Goal: Task Accomplishment & Management: Manage account settings

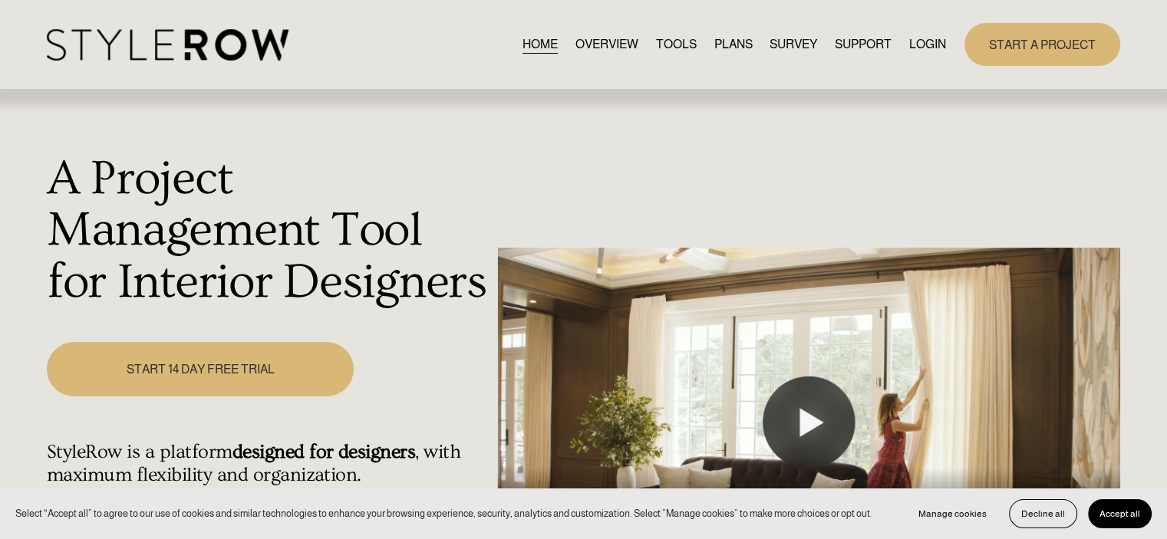
click at [918, 41] on link "LOGIN" at bounding box center [927, 44] width 37 height 21
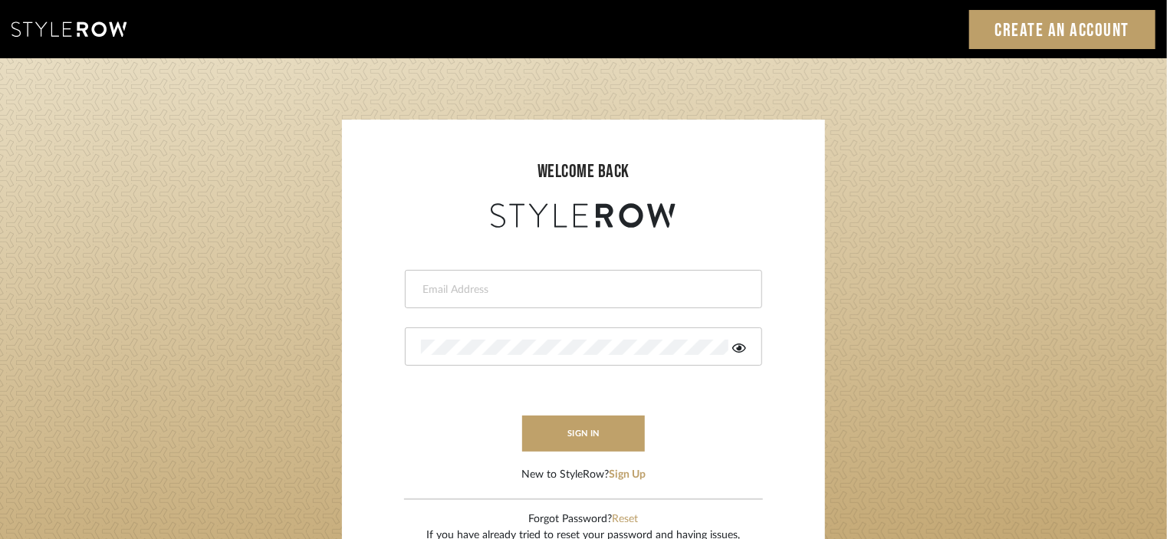
type input "stacie@artisticodesign.net"
click at [733, 348] on icon at bounding box center [740, 348] width 14 height 9
click at [719, 405] on form "stacie@artisticodesign.net sign in New to StyleRow? Sign Up" at bounding box center [583, 358] width 453 height 252
click at [584, 426] on button "sign in" at bounding box center [583, 434] width 123 height 36
click at [712, 393] on form "stacie@artisticodesign.net Authorization failed. Invalid user or password. sign…" at bounding box center [583, 358] width 453 height 252
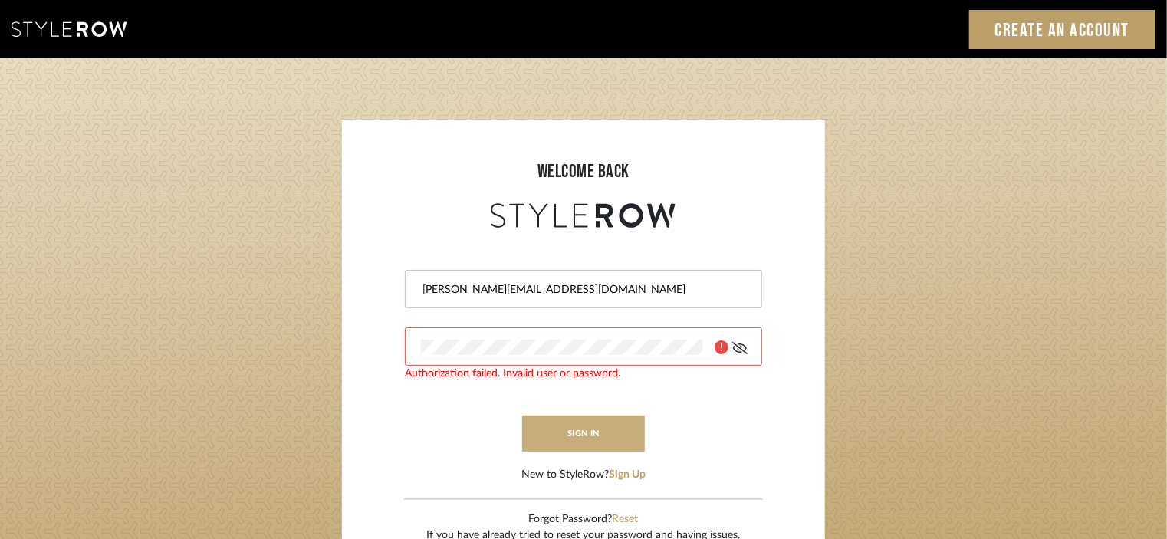
click at [586, 429] on button "sign in" at bounding box center [583, 434] width 123 height 36
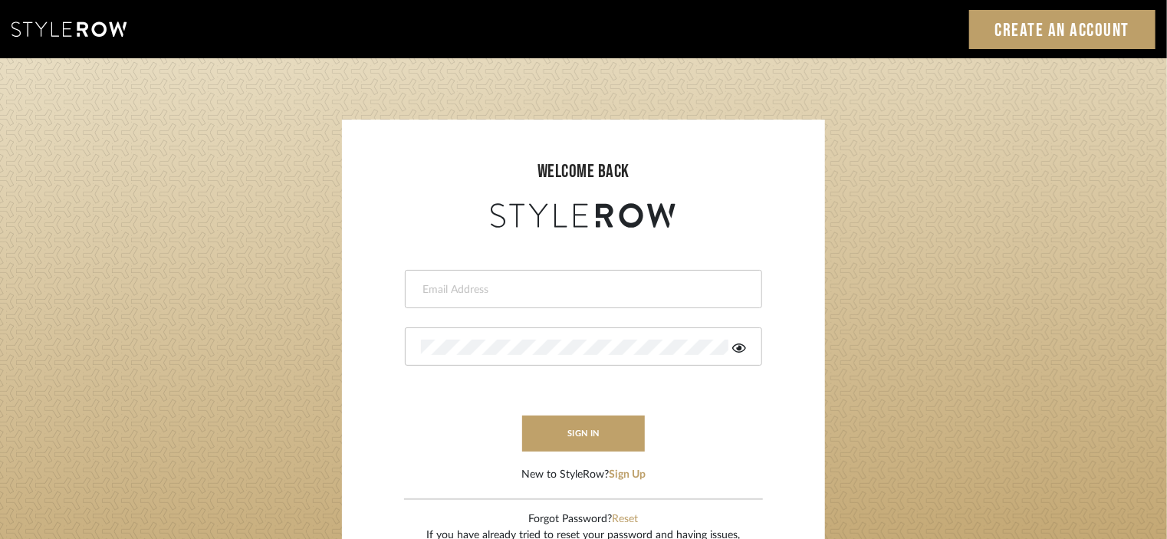
type input "[PERSON_NAME][EMAIL_ADDRESS][DOMAIN_NAME]"
click at [749, 352] on div at bounding box center [583, 347] width 357 height 38
click at [741, 346] on icon at bounding box center [740, 348] width 14 height 9
click at [579, 436] on button "sign in" at bounding box center [583, 434] width 123 height 36
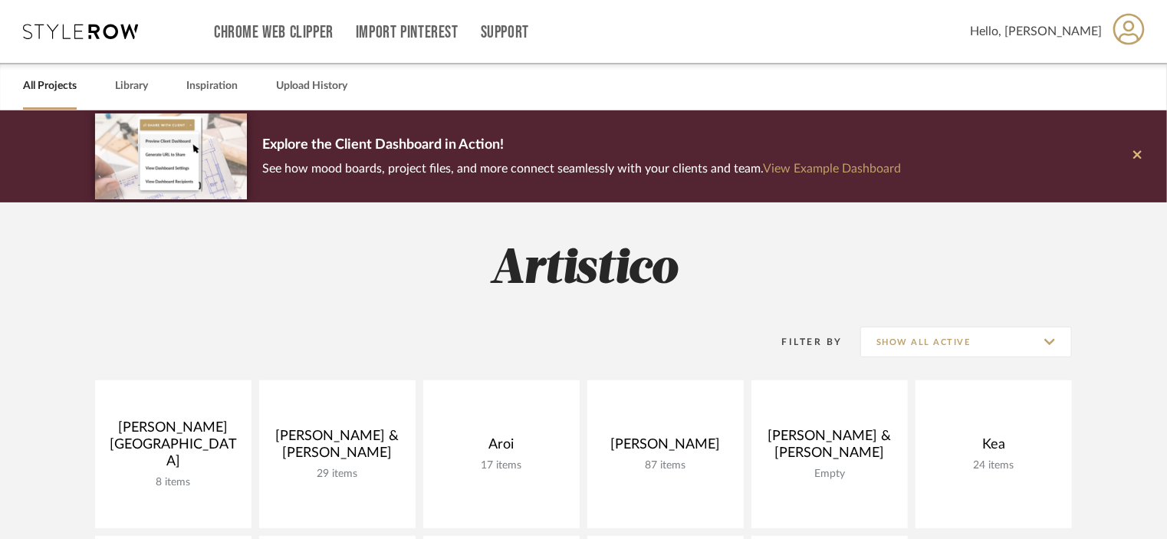
click at [1138, 153] on icon at bounding box center [1138, 154] width 8 height 8
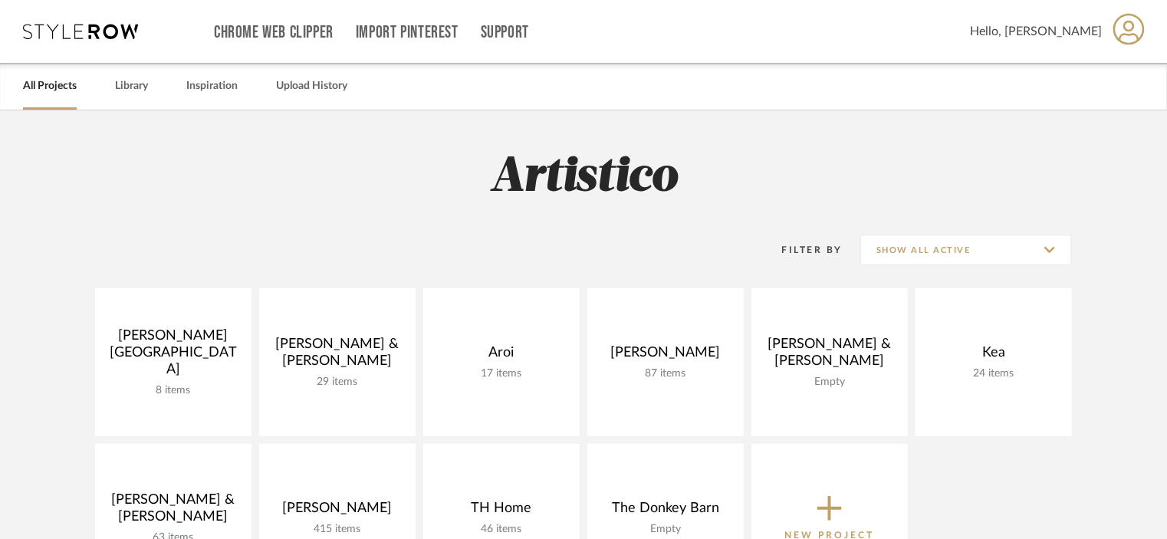
click at [1111, 35] on div "Hello, [PERSON_NAME]" at bounding box center [1058, 32] width 176 height 48
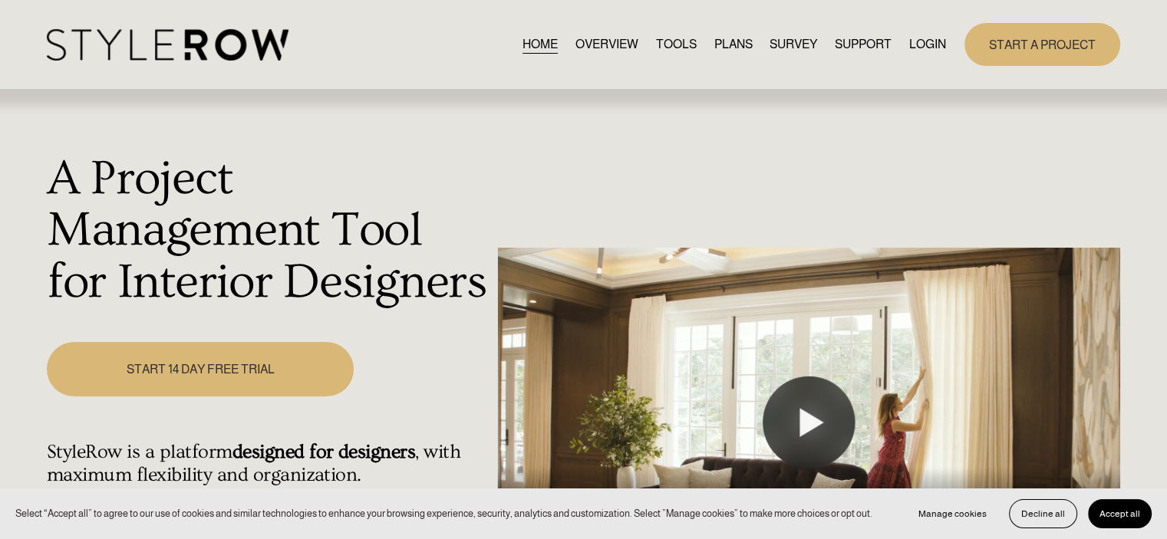
click at [931, 39] on link "LOGIN" at bounding box center [927, 44] width 37 height 21
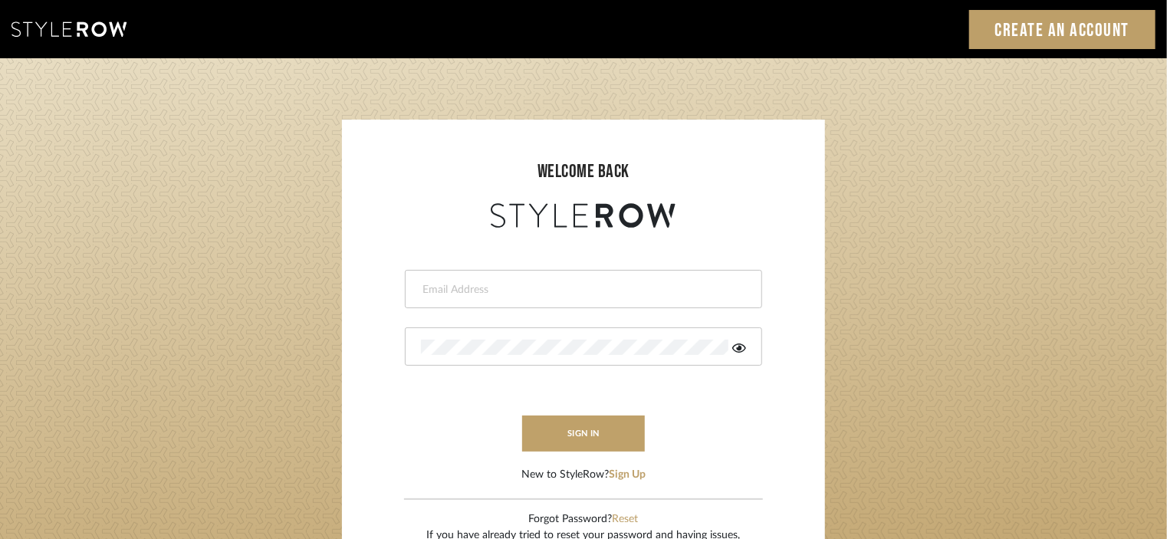
type input "[PERSON_NAME][EMAIL_ADDRESS][DOMAIN_NAME]"
click at [742, 349] on icon at bounding box center [740, 348] width 14 height 12
click at [574, 354] on div at bounding box center [583, 347] width 357 height 38
click at [680, 410] on form "stacie@artisticodesign.net sign in New to StyleRow? Sign Up" at bounding box center [583, 358] width 453 height 252
click at [599, 418] on button "sign in" at bounding box center [583, 434] width 123 height 36
